Goal: Obtain resource: Obtain resource

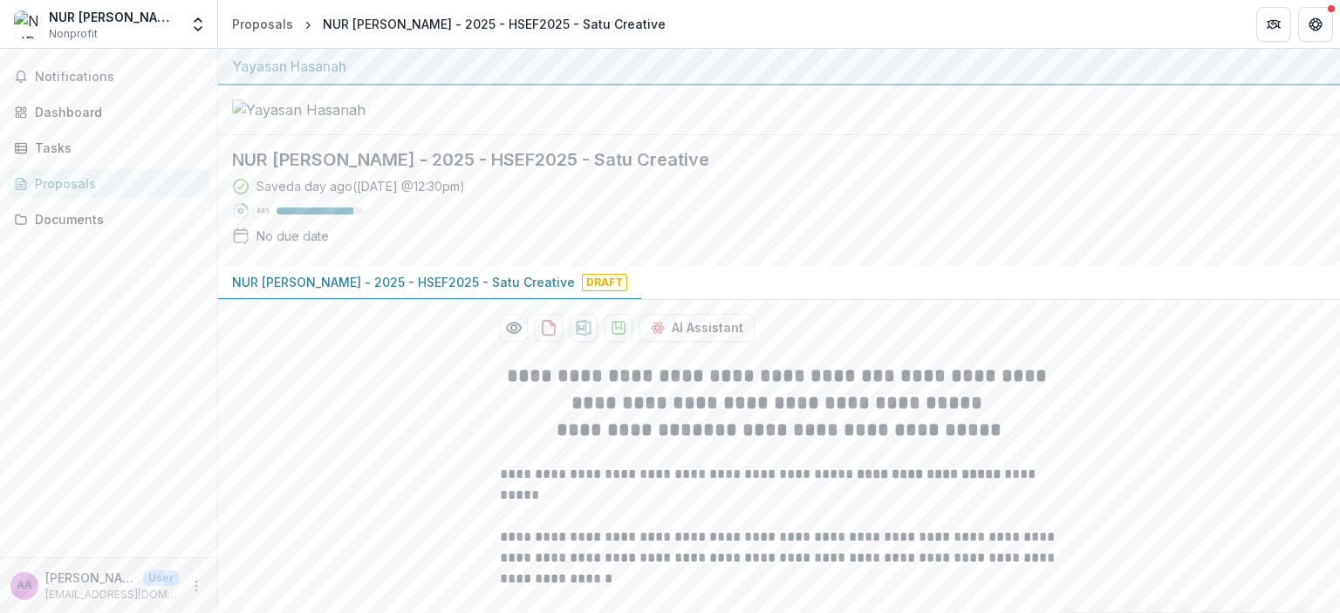
scroll to position [3544, 0]
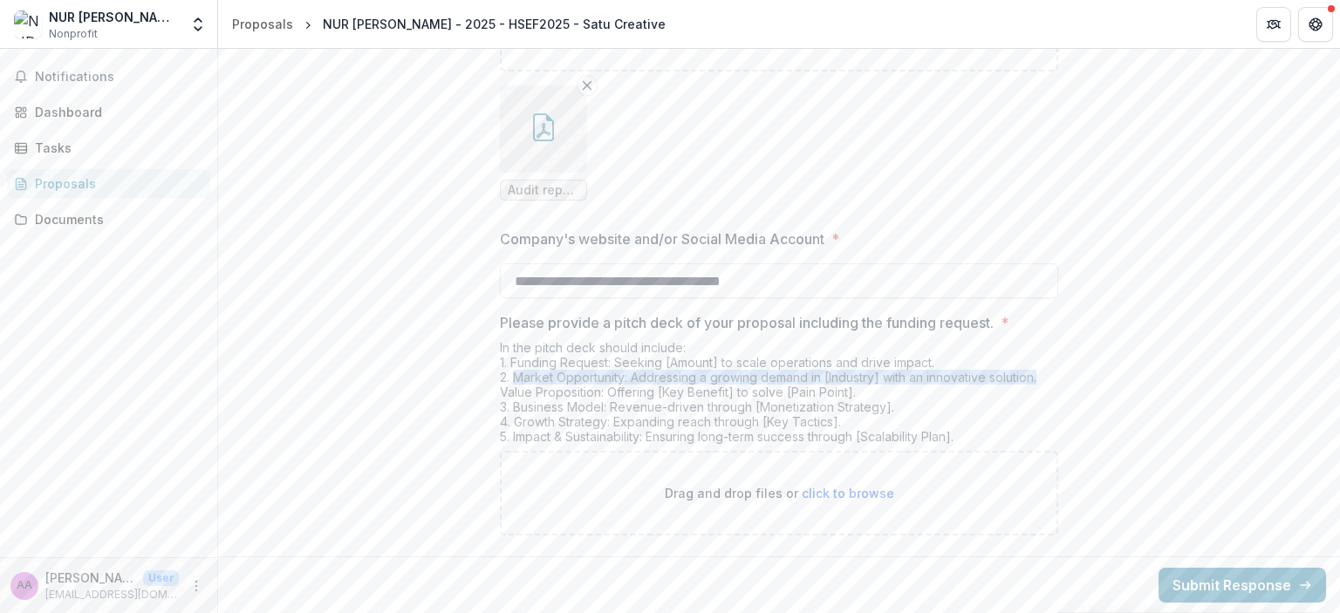
click at [644, 379] on div "In the pitch deck should include: 1. Funding Request: Seeking [Amount] to scale…" at bounding box center [779, 395] width 558 height 111
drag, startPoint x: 621, startPoint y: 380, endPoint x: 512, endPoint y: 379, distance: 109.0
click at [512, 379] on div "In the pitch deck should include: 1. Funding Request: Seeking [Amount] to scale…" at bounding box center [779, 395] width 558 height 111
copy div "Market Opportunity"
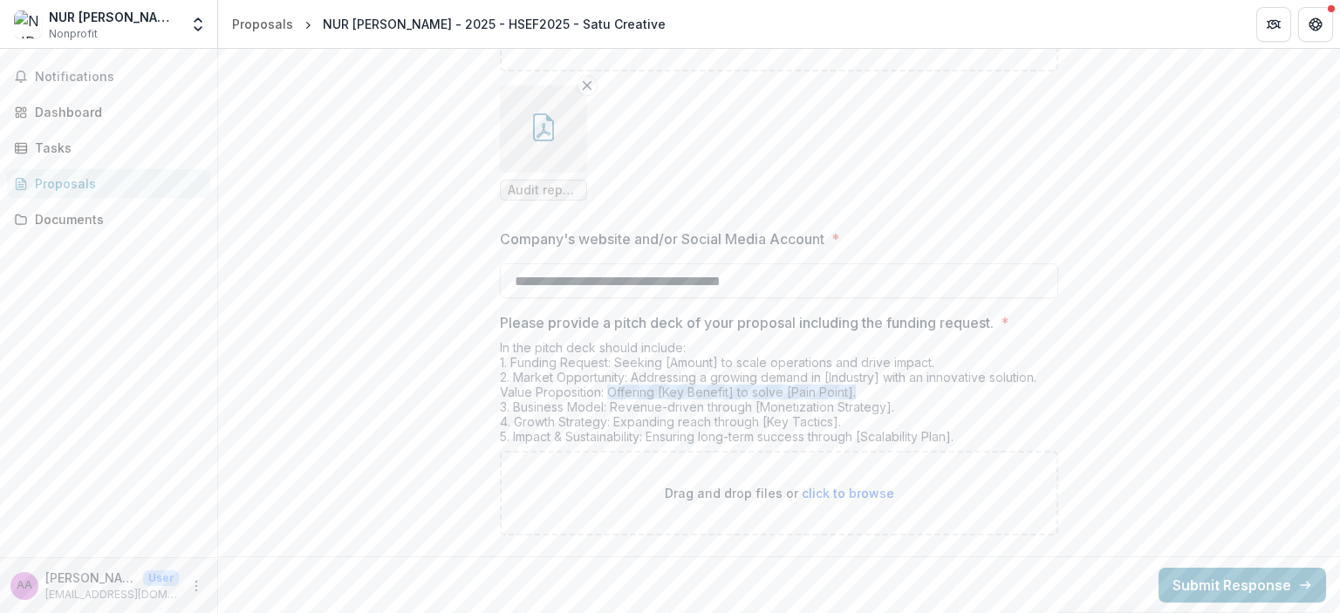
drag, startPoint x: 858, startPoint y: 392, endPoint x: 602, endPoint y: 393, distance: 256.4
click at [602, 393] on div "In the pitch deck should include: 1. Funding Request: Seeking [Amount] to scale…" at bounding box center [779, 395] width 558 height 111
click at [500, 394] on div "In the pitch deck should include: 1. Funding Request: Seeking [Amount] to scale…" at bounding box center [779, 395] width 558 height 111
drag, startPoint x: 496, startPoint y: 394, endPoint x: 860, endPoint y: 391, distance: 363.7
click at [860, 391] on div "In the pitch deck should include: 1. Funding Request: Seeking [Amount] to scale…" at bounding box center [779, 395] width 558 height 111
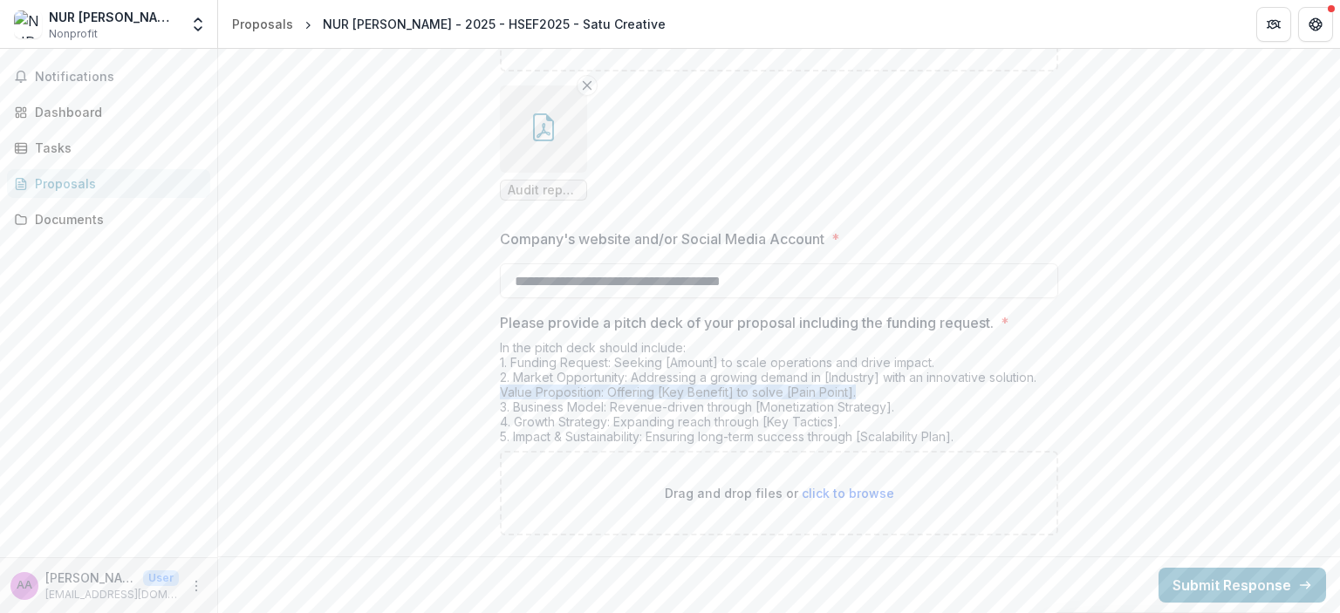
copy div "Value Proposition: Offering [Key Benefit] to solve [Pain Point]."
click at [600, 409] on div "In the pitch deck should include: 1. Funding Request: Seeking [Amount] to scale…" at bounding box center [779, 395] width 558 height 111
drag, startPoint x: 509, startPoint y: 408, endPoint x: 888, endPoint y: 408, distance: 378.5
click at [888, 408] on div "In the pitch deck should include: 1. Funding Request: Seeking [Amount] to scale…" at bounding box center [779, 395] width 558 height 111
copy div "Business Model: Revenue-driven through [Monetization Strategy]"
